Goal: Information Seeking & Learning: Check status

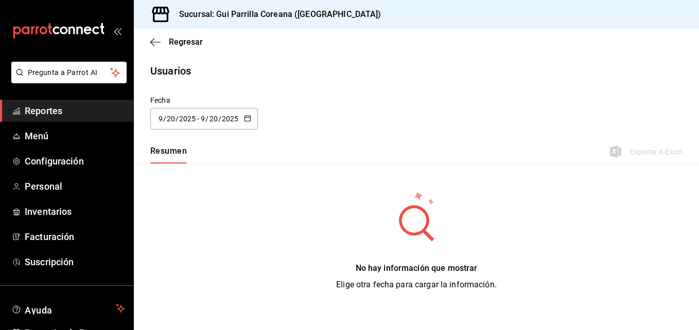
type input "[DATE]"
type input "6"
type input "[DATE]"
type input "17"
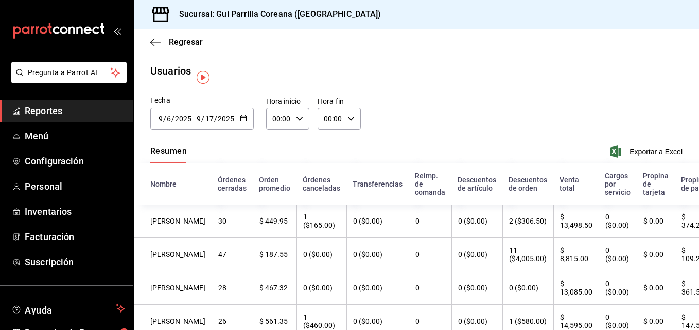
click at [83, 113] on span "Reportes" at bounding box center [75, 111] width 100 height 14
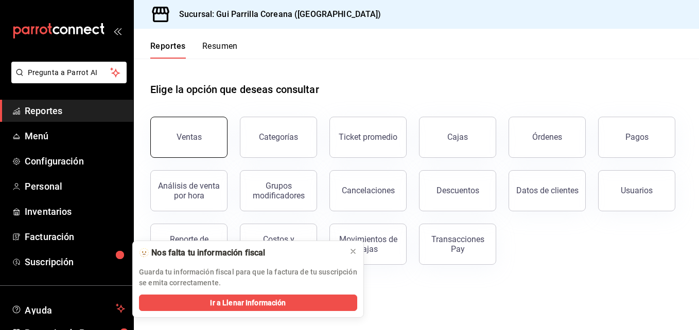
click at [201, 122] on button "Ventas" at bounding box center [188, 137] width 77 height 41
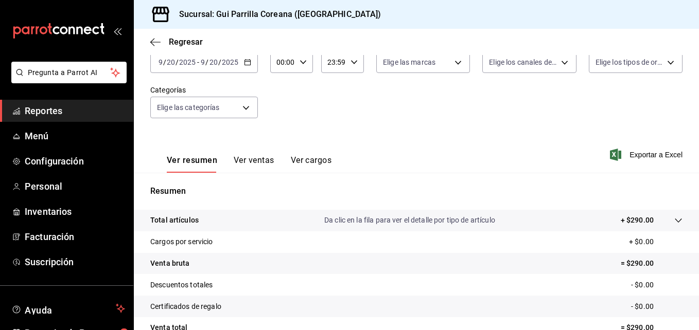
scroll to position [107, 0]
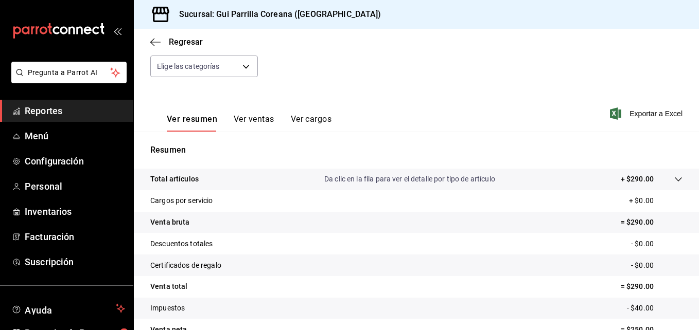
click at [252, 117] on button "Ver ventas" at bounding box center [254, 122] width 41 height 17
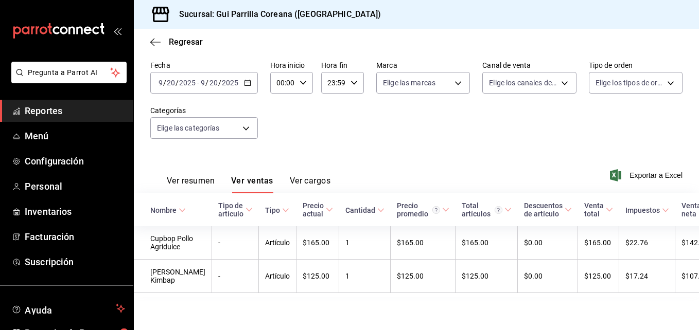
scroll to position [74, 0]
click at [243, 93] on body "Pregunta a Parrot AI Reportes Menú Configuración Personal Inventarios Facturaci…" at bounding box center [349, 165] width 699 height 330
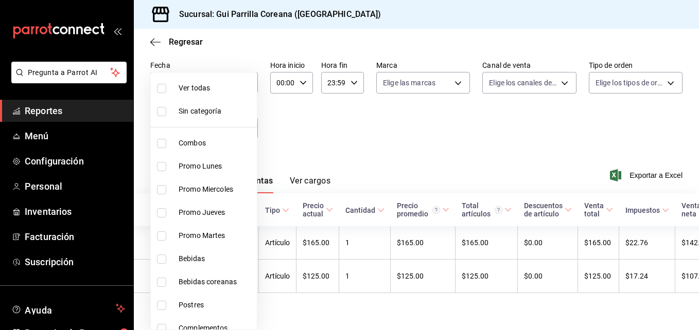
drag, startPoint x: 289, startPoint y: 79, endPoint x: 156, endPoint y: 43, distance: 136.9
click at [156, 43] on div at bounding box center [349, 165] width 699 height 330
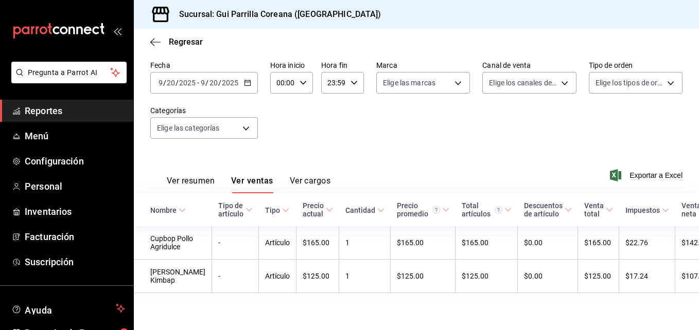
click at [156, 43] on div "Ver todas Sin categoría Combos Promo [DATE] Promo [DATE] Promo [DATE] Promo [DA…" at bounding box center [349, 165] width 699 height 330
click at [156, 43] on icon "button" at bounding box center [155, 42] width 10 height 9
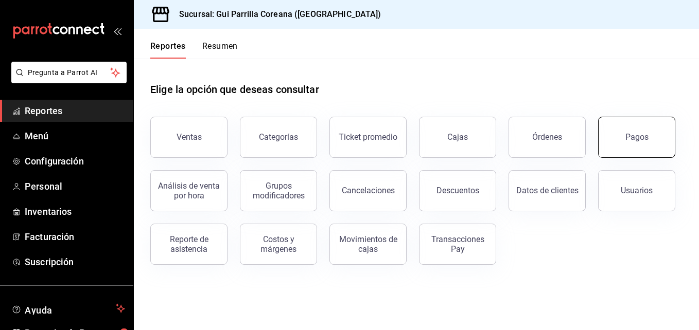
click at [625, 131] on button "Pagos" at bounding box center [636, 137] width 77 height 41
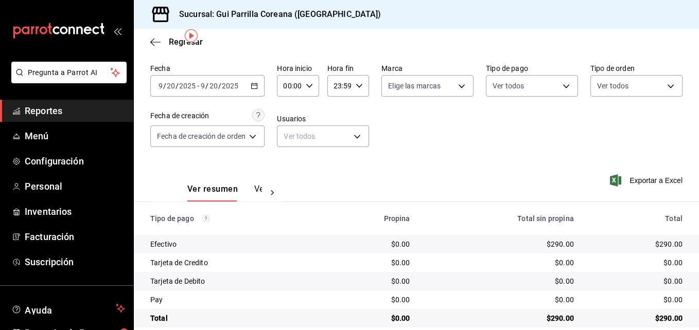
scroll to position [50, 0]
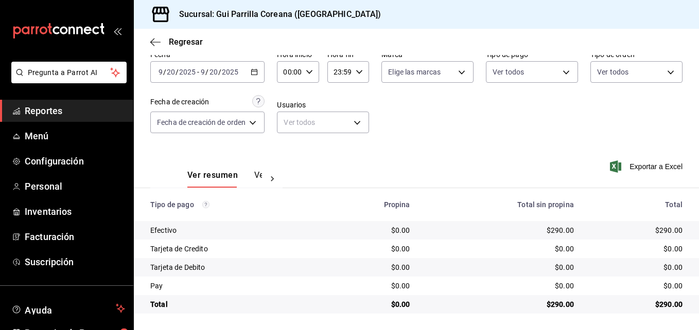
click at [257, 180] on button "Ver pagos" at bounding box center [273, 178] width 39 height 17
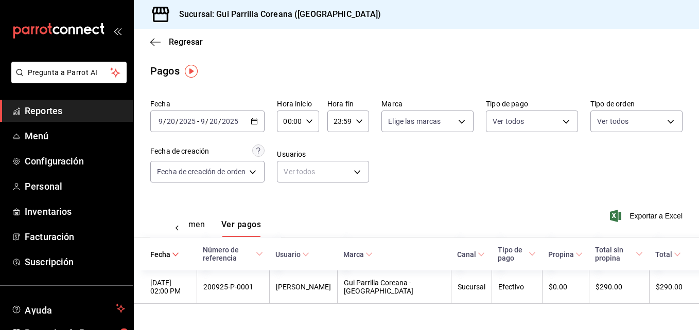
click at [48, 111] on span "Reportes" at bounding box center [75, 111] width 100 height 14
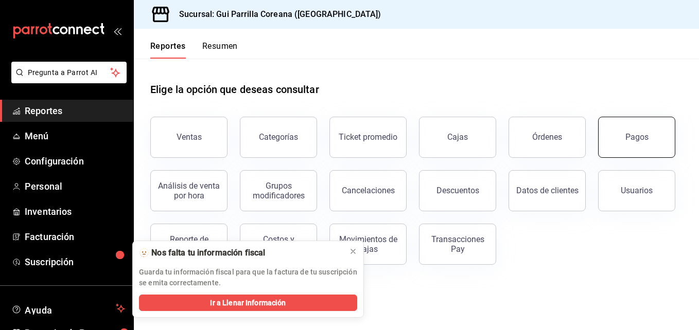
click at [627, 152] on button "Pagos" at bounding box center [636, 137] width 77 height 41
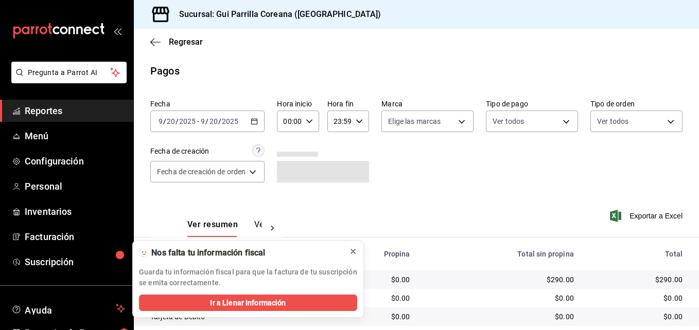
click at [351, 246] on button at bounding box center [353, 251] width 16 height 16
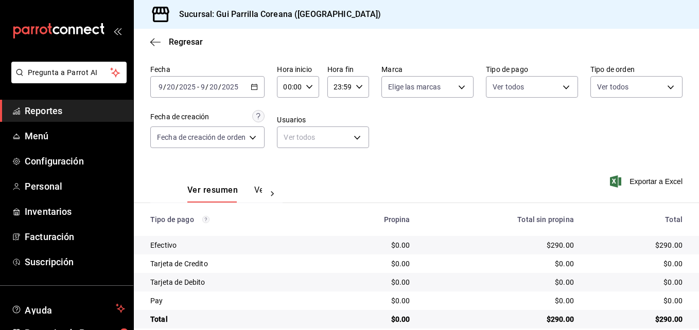
scroll to position [50, 0]
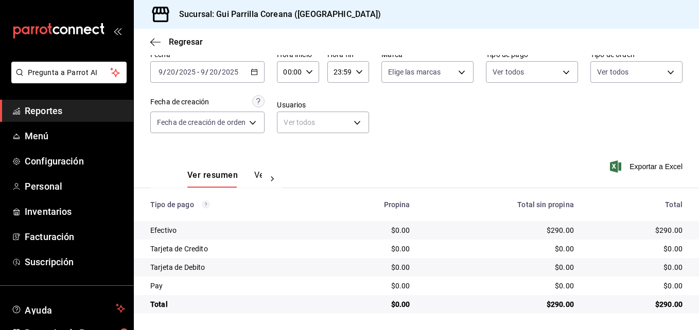
click at [253, 71] on \(Stroke\) "button" at bounding box center [255, 71] width 6 height 1
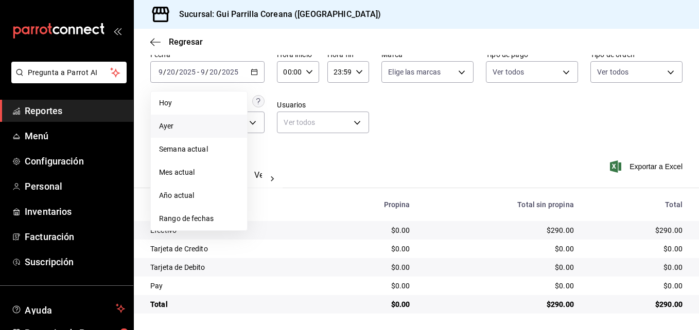
click at [182, 129] on span "Ayer" at bounding box center [199, 126] width 80 height 11
